Goal: Navigation & Orientation: Go to known website

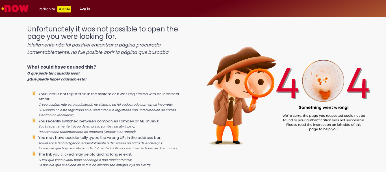
click at [64, 76] on p "What could have caused this? O que pode ter causado isso? ¿Qué puede haber caus…" at bounding box center [108, 73] width 162 height 18
drag, startPoint x: 37, startPoint y: 1, endPoint x: 43, endPoint y: 44, distance: 43.4
click at [43, 44] on icon "Infelizmente não foi possível encontrar a página procurada." at bounding box center [94, 45] width 134 height 7
drag, startPoint x: 36, startPoint y: 0, endPoint x: 135, endPoint y: 28, distance: 102.4
click at [135, 28] on h1 "Unfortunately it was not possible to open the page you were looking for. Infeli…" at bounding box center [108, 40] width 162 height 30
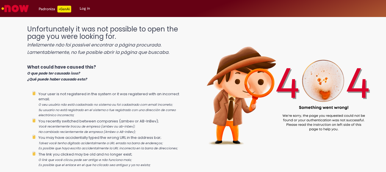
drag, startPoint x: 140, startPoint y: 0, endPoint x: 195, endPoint y: 12, distance: 56.0
click at [195, 12] on div "Padroniza +GenAi Drafts Drafts Log in" at bounding box center [208, 8] width 356 height 17
drag, startPoint x: 11, startPoint y: 0, endPoint x: 90, endPoint y: 22, distance: 82.2
click at [91, 22] on div "Unfortunately it was not possible to open the page you were looking for. Infeli…" at bounding box center [108, 162] width 162 height 285
drag, startPoint x: 44, startPoint y: 2, endPoint x: 193, endPoint y: 45, distance: 154.8
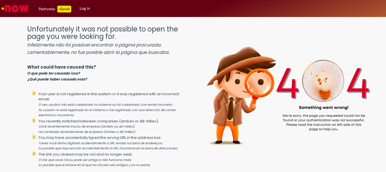
click at [193, 45] on img at bounding box center [288, 89] width 198 height 138
drag, startPoint x: 373, startPoint y: 0, endPoint x: 243, endPoint y: 51, distance: 139.1
click at [243, 51] on img at bounding box center [288, 89] width 198 height 138
click at [185, 100] on li "Your user is not registered in the system or it was registered with an incorrec…" at bounding box center [113, 104] width 151 height 27
drag, startPoint x: 57, startPoint y: 0, endPoint x: 46, endPoint y: 66, distance: 66.8
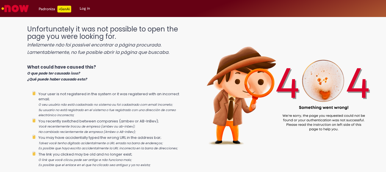
click at [46, 66] on p "What could have caused this? O que pode ter causado isso? ¿Qué puede haber caus…" at bounding box center [108, 73] width 162 height 18
drag, startPoint x: 69, startPoint y: 0, endPoint x: 20, endPoint y: 42, distance: 65.0
click at [20, 42] on div "Unfortunately it was not possible to open the page you were looking for. Infeli…" at bounding box center [193, 89] width 386 height 138
